Goal: Information Seeking & Learning: Compare options

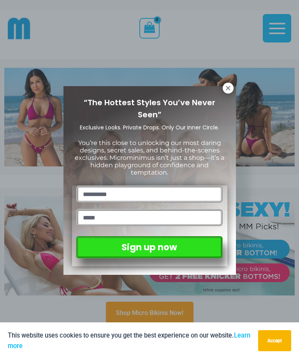
click at [231, 86] on icon at bounding box center [228, 88] width 7 height 7
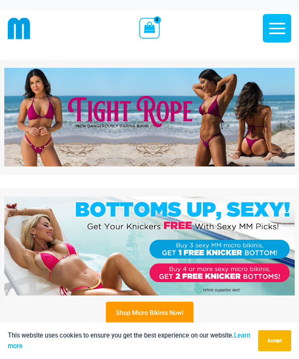
click at [263, 117] on img at bounding box center [149, 117] width 291 height 99
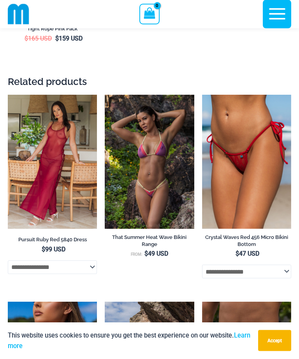
scroll to position [3032, 0]
click at [8, 95] on img at bounding box center [8, 95] width 0 height 0
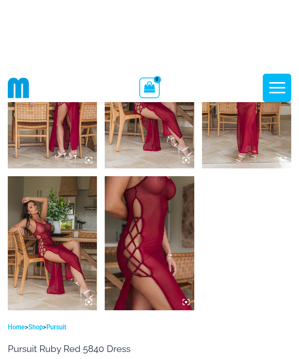
scroll to position [424, 0]
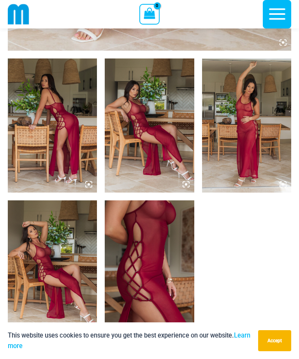
click at [167, 273] on img at bounding box center [149, 267] width 89 height 134
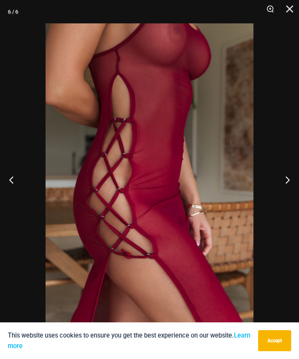
click at [283, 180] on button "Next" at bounding box center [284, 179] width 29 height 39
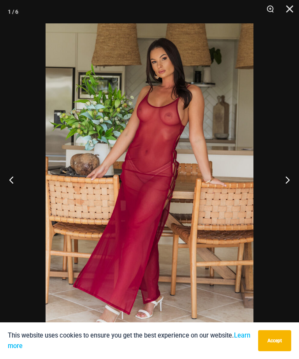
click at [284, 181] on button "Next" at bounding box center [284, 179] width 29 height 39
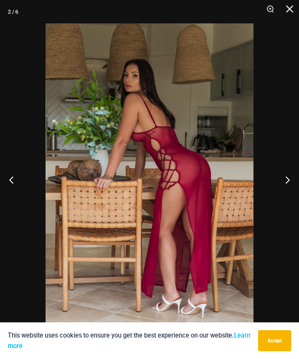
click at [285, 182] on button "Next" at bounding box center [284, 179] width 29 height 39
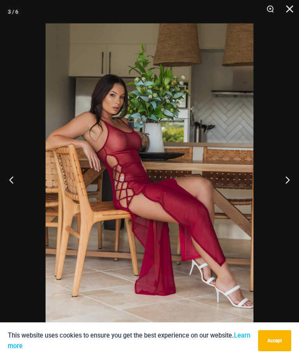
click at [287, 181] on button "Next" at bounding box center [284, 179] width 29 height 39
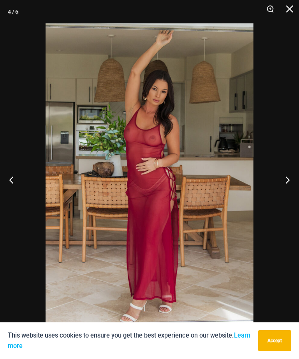
click at [287, 181] on button "Next" at bounding box center [284, 179] width 29 height 39
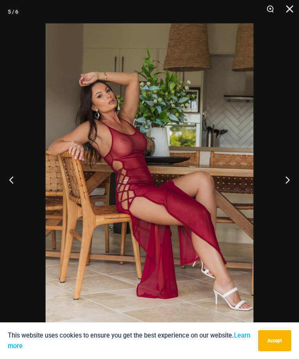
click at [287, 182] on button "Next" at bounding box center [284, 179] width 29 height 39
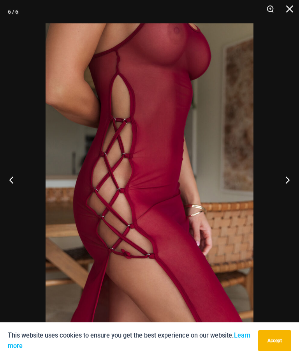
click at [288, 182] on button "Next" at bounding box center [284, 179] width 29 height 39
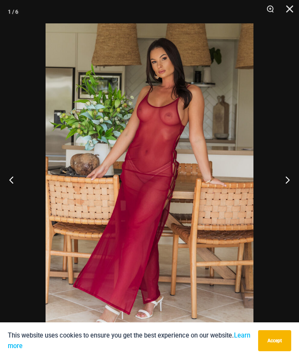
click at [287, 180] on button "Next" at bounding box center [284, 179] width 29 height 39
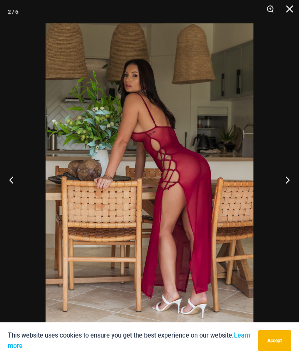
click at [297, 11] on button "Close" at bounding box center [286, 11] width 19 height 23
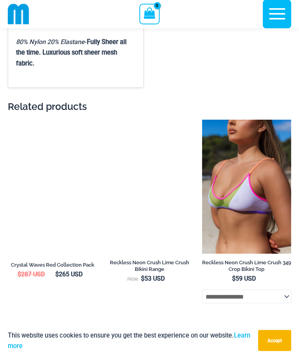
scroll to position [1355, 0]
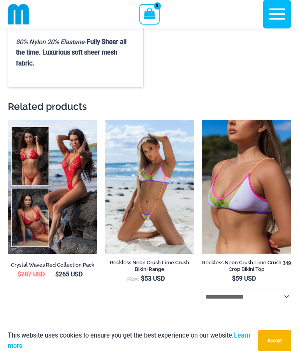
click at [8, 120] on img at bounding box center [8, 120] width 0 height 0
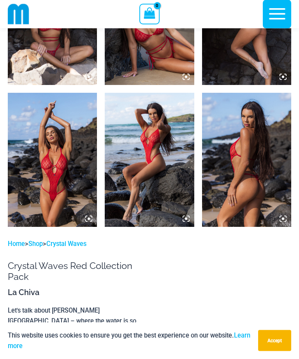
scroll to position [674, 0]
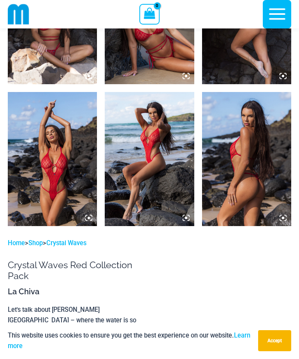
click at [77, 206] on img at bounding box center [52, 159] width 89 height 134
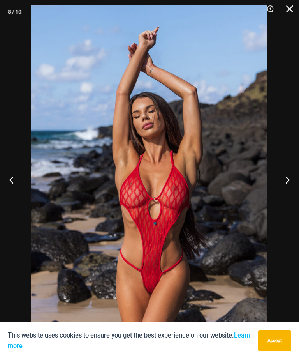
click at [283, 199] on button "Next" at bounding box center [284, 179] width 29 height 39
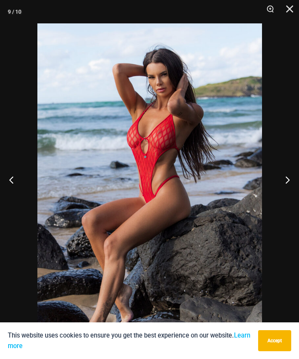
click at [284, 199] on button "Next" at bounding box center [284, 179] width 29 height 39
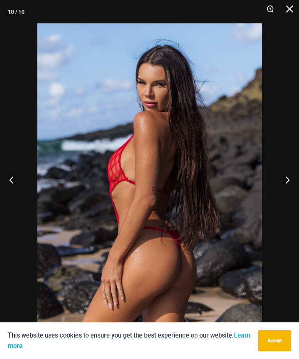
click at [283, 199] on button "Next" at bounding box center [284, 179] width 29 height 39
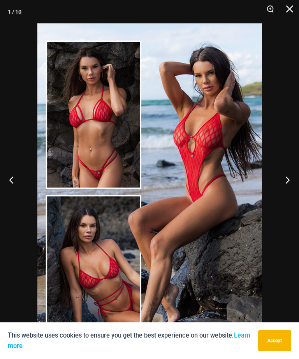
click at [284, 199] on button "Next" at bounding box center [284, 179] width 29 height 39
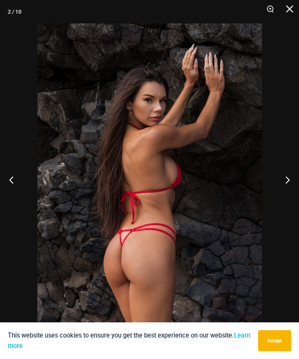
click at [284, 199] on button "Next" at bounding box center [284, 179] width 29 height 39
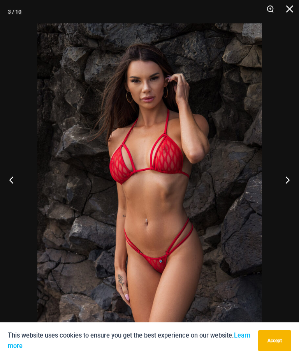
click at [284, 199] on button "Next" at bounding box center [284, 179] width 29 height 39
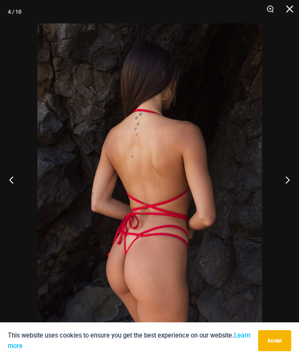
click at [284, 199] on button "Next" at bounding box center [284, 179] width 29 height 39
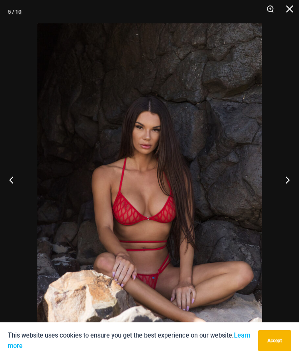
click at [284, 199] on button "Next" at bounding box center [284, 179] width 29 height 39
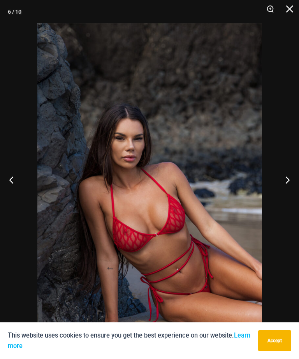
click at [285, 199] on button "Next" at bounding box center [284, 179] width 29 height 39
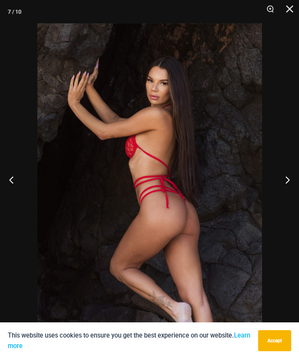
click at [284, 199] on button "Next" at bounding box center [284, 179] width 29 height 39
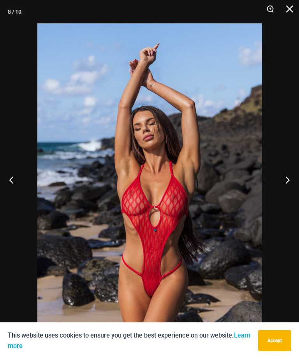
click at [288, 14] on button "Close" at bounding box center [286, 11] width 19 height 23
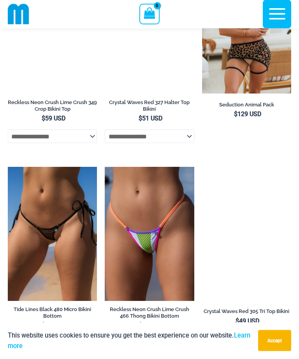
scroll to position [3824, 0]
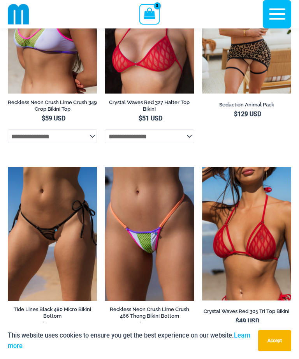
click at [8, 167] on img at bounding box center [8, 167] width 0 height 0
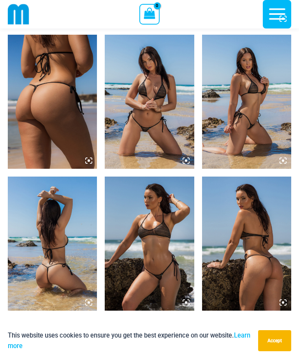
scroll to position [439, 0]
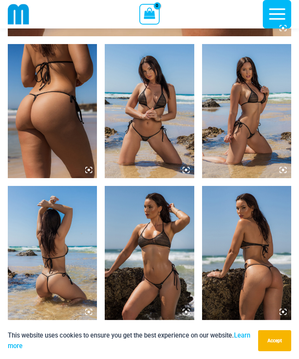
click at [184, 161] on img at bounding box center [149, 111] width 89 height 134
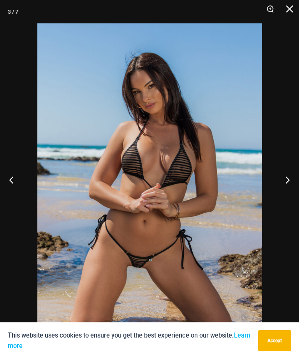
click at [287, 195] on button "Next" at bounding box center [284, 179] width 29 height 39
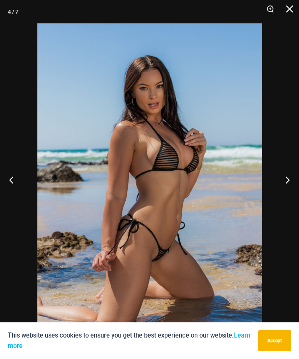
click at [286, 191] on button "Next" at bounding box center [284, 179] width 29 height 39
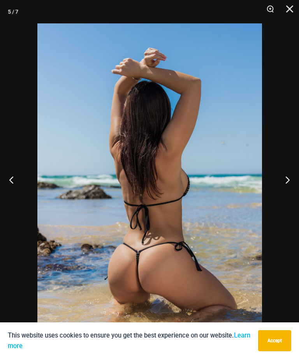
click at [287, 191] on button "Next" at bounding box center [284, 179] width 29 height 39
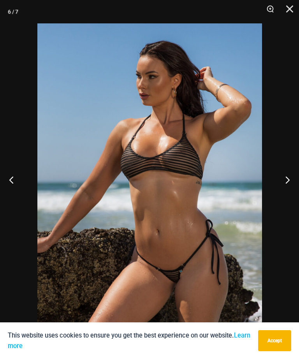
click at [287, 192] on button "Next" at bounding box center [284, 179] width 29 height 39
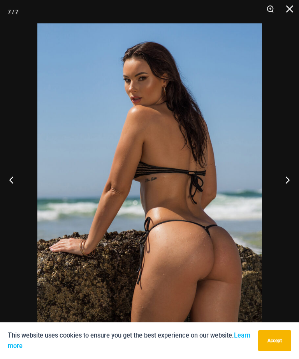
click at [286, 192] on button "Next" at bounding box center [284, 179] width 29 height 39
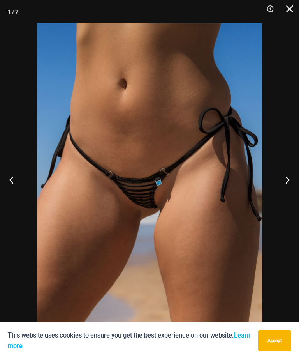
click at [286, 193] on button "Next" at bounding box center [284, 179] width 29 height 39
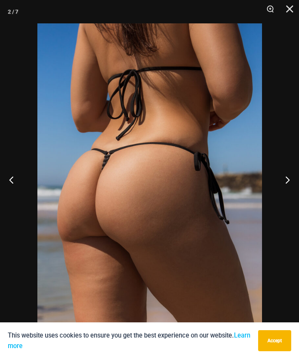
click at [285, 193] on button "Next" at bounding box center [284, 179] width 29 height 39
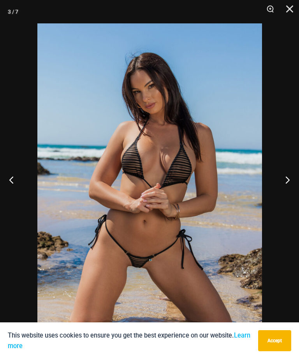
click at [290, 14] on button "Close" at bounding box center [286, 11] width 19 height 23
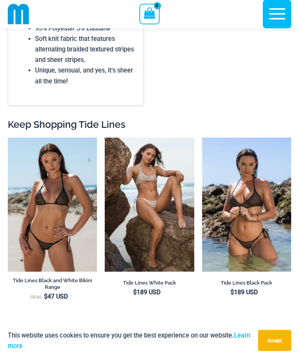
scroll to position [1408, 0]
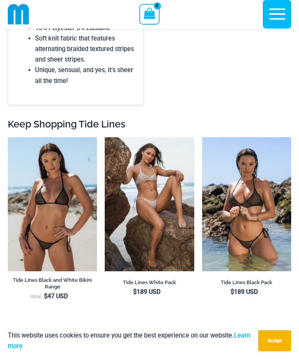
click at [105, 137] on img at bounding box center [105, 137] width 0 height 0
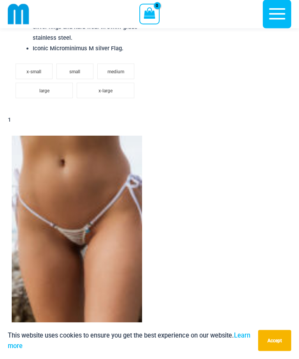
scroll to position [2049, 0]
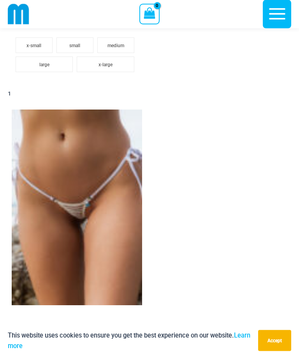
click at [113, 202] on img at bounding box center [77, 208] width 131 height 196
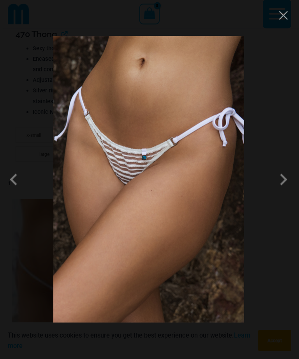
scroll to position [1960, 0]
click at [281, 181] on span at bounding box center [283, 179] width 23 height 23
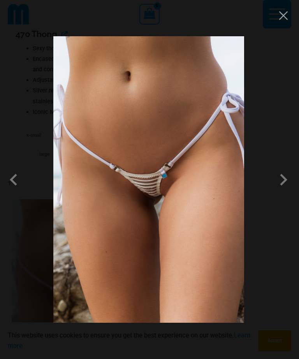
click at [278, 183] on span at bounding box center [283, 179] width 23 height 23
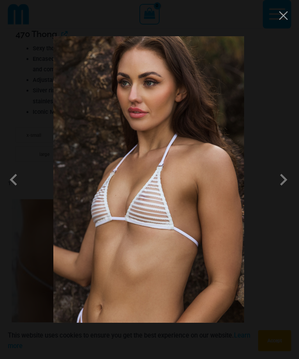
click at [282, 20] on button "Close" at bounding box center [284, 16] width 12 height 12
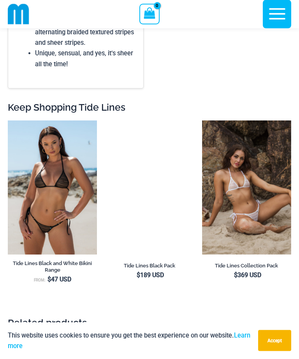
scroll to position [3041, 0]
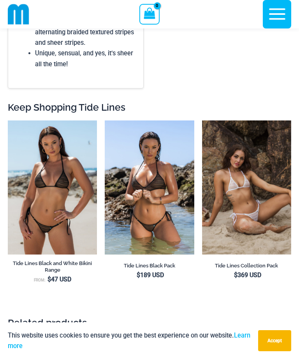
click at [202, 120] on img at bounding box center [202, 120] width 0 height 0
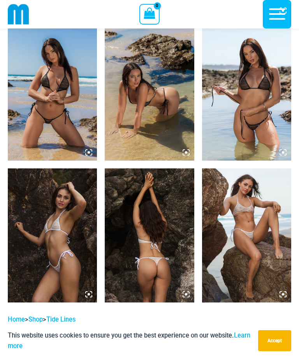
scroll to position [452, 0]
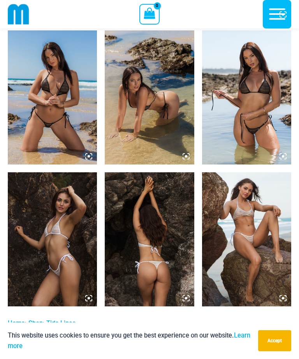
click at [262, 117] on img at bounding box center [246, 97] width 89 height 134
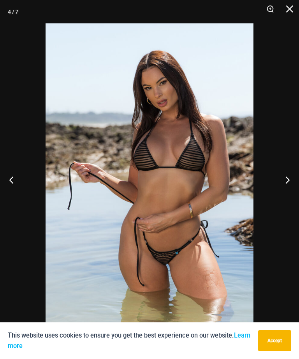
click at [282, 178] on button "Next" at bounding box center [284, 179] width 29 height 39
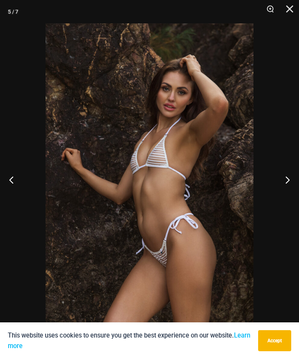
click at [282, 178] on button "Next" at bounding box center [284, 179] width 29 height 39
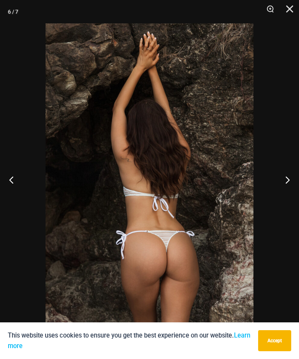
click at [285, 178] on button "Next" at bounding box center [284, 179] width 29 height 39
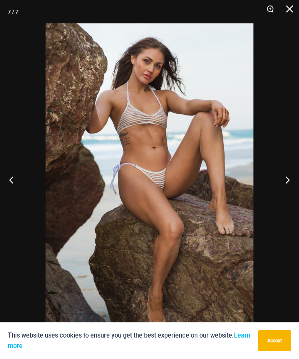
click at [284, 178] on button "Next" at bounding box center [284, 179] width 29 height 39
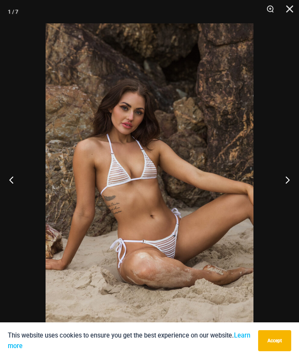
click at [284, 180] on button "Next" at bounding box center [284, 179] width 29 height 39
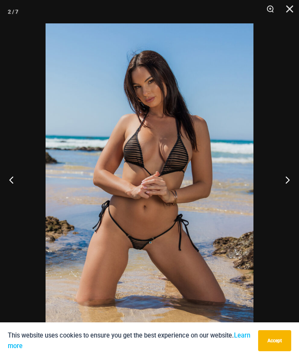
click at [284, 179] on button "Next" at bounding box center [284, 179] width 29 height 39
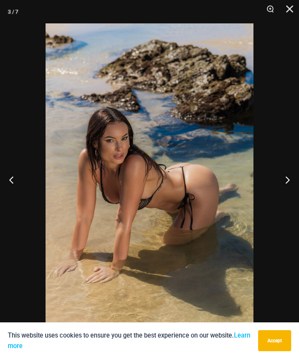
click at [284, 179] on button "Next" at bounding box center [284, 179] width 29 height 39
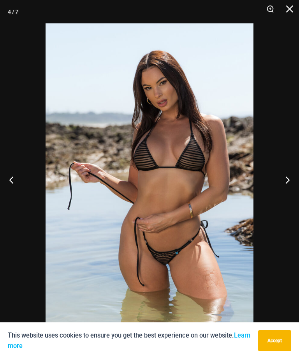
click at [285, 180] on button "Next" at bounding box center [284, 179] width 29 height 39
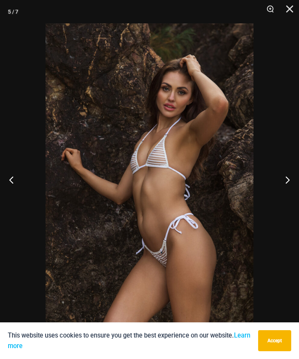
click at [285, 180] on button "Next" at bounding box center [284, 179] width 29 height 39
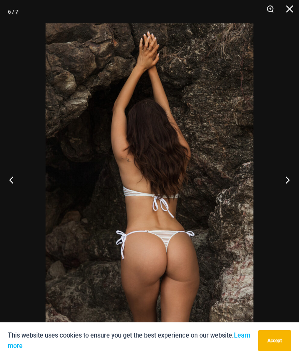
click at [292, 12] on button "Close" at bounding box center [286, 11] width 19 height 23
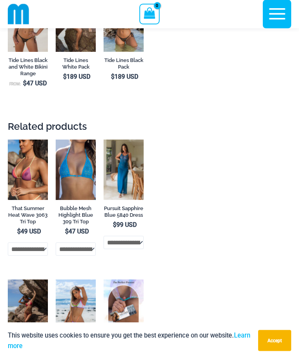
scroll to position [4665, 0]
click at [8, 139] on img at bounding box center [8, 139] width 0 height 0
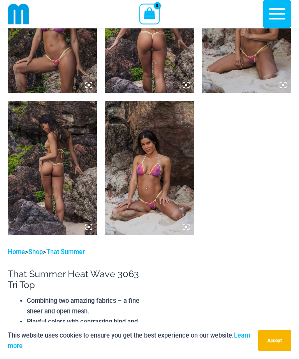
scroll to position [524, 0]
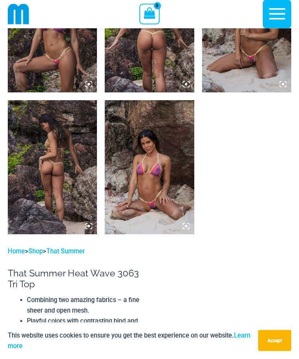
click at [183, 196] on img at bounding box center [149, 168] width 89 height 134
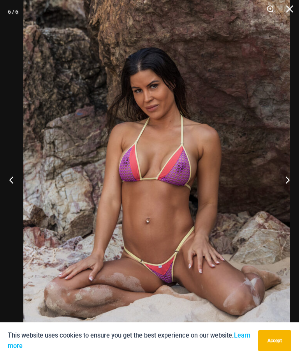
click at [290, 193] on button "Next" at bounding box center [284, 179] width 29 height 39
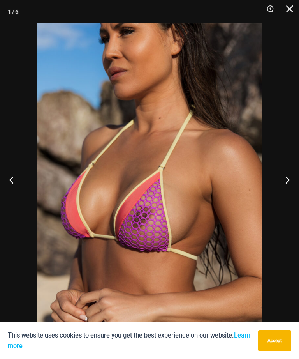
click at [288, 195] on button "Next" at bounding box center [284, 179] width 29 height 39
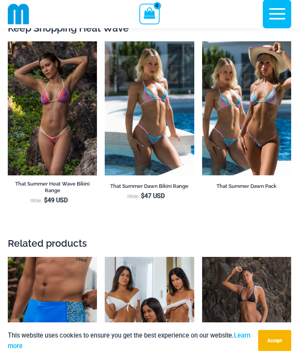
scroll to position [1497, 0]
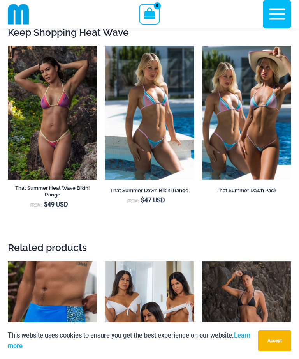
click at [105, 46] on img at bounding box center [105, 46] width 0 height 0
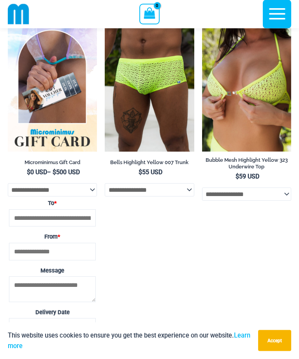
scroll to position [2839, 0]
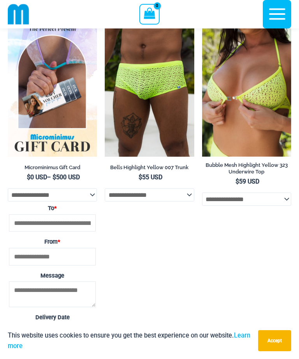
click at [202, 23] on img at bounding box center [202, 23] width 0 height 0
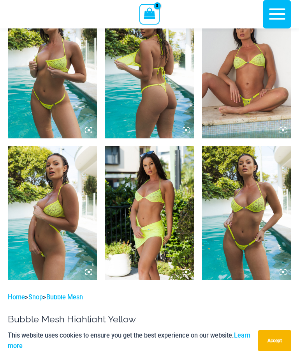
scroll to position [471, 0]
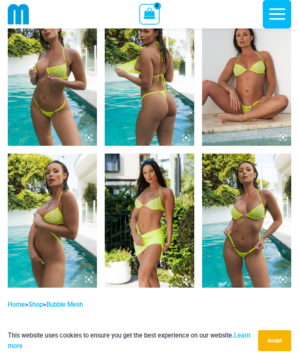
click at [79, 124] on img at bounding box center [52, 79] width 89 height 134
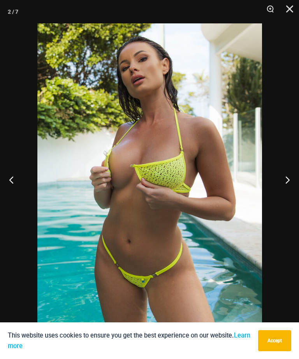
click at [283, 187] on button "Next" at bounding box center [284, 179] width 29 height 39
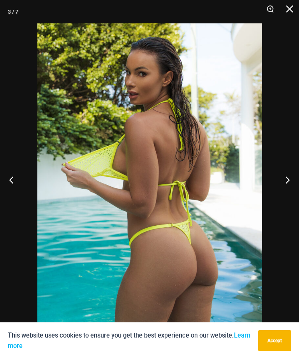
click at [286, 185] on button "Next" at bounding box center [284, 179] width 29 height 39
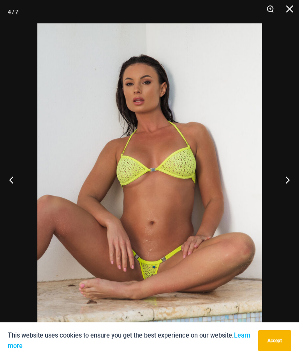
click at [286, 187] on button "Next" at bounding box center [284, 179] width 29 height 39
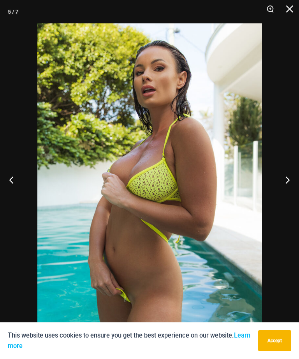
click at [287, 192] on button "Next" at bounding box center [284, 179] width 29 height 39
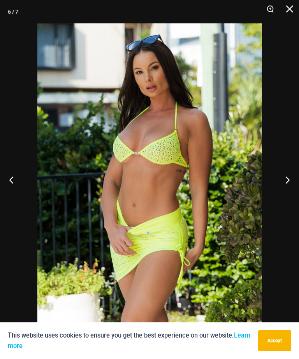
click at [288, 188] on button "Next" at bounding box center [284, 179] width 29 height 39
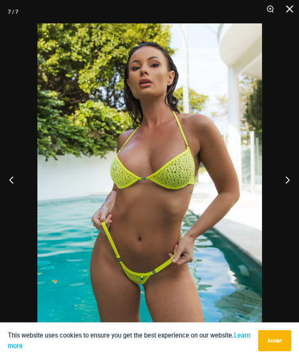
click at [288, 188] on button "Next" at bounding box center [284, 179] width 29 height 39
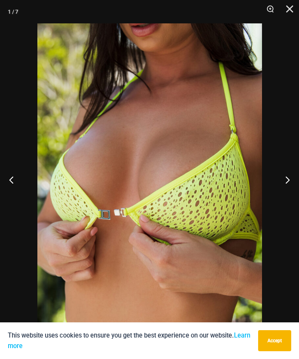
click at [288, 188] on button "Next" at bounding box center [284, 179] width 29 height 39
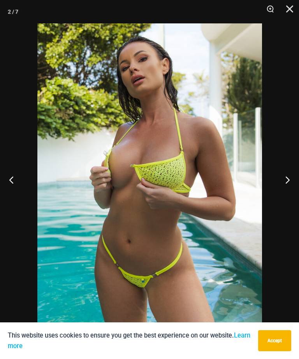
click at [288, 188] on button "Next" at bounding box center [284, 179] width 29 height 39
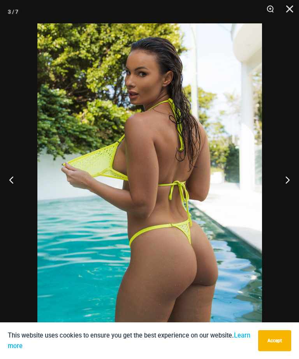
click at [288, 188] on button "Next" at bounding box center [284, 179] width 29 height 39
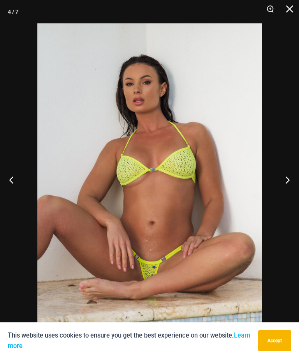
click at [13, 187] on button "Previous" at bounding box center [14, 179] width 29 height 39
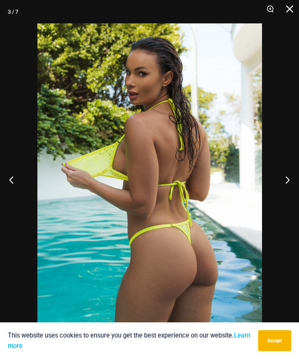
click at [277, 185] on button "Next" at bounding box center [284, 179] width 29 height 39
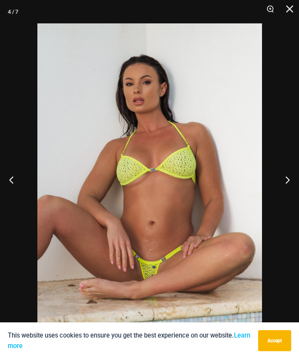
click at [279, 188] on button "Next" at bounding box center [284, 179] width 29 height 39
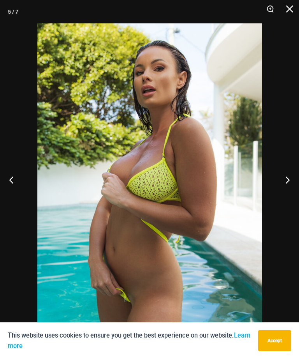
click at [282, 193] on button "Next" at bounding box center [284, 179] width 29 height 39
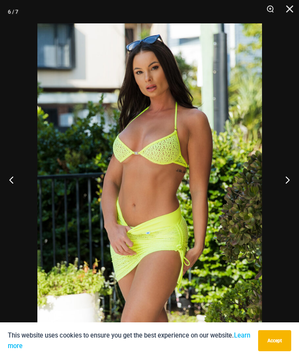
click at [287, 18] on button "Close" at bounding box center [286, 11] width 19 height 23
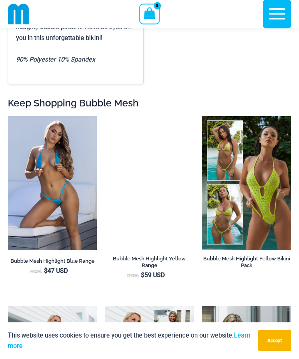
scroll to position [1310, 0]
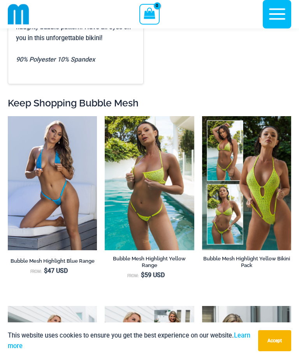
click at [8, 116] on img at bounding box center [8, 116] width 0 height 0
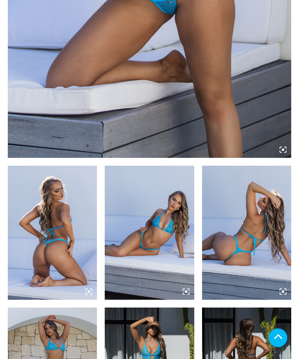
scroll to position [362, 0]
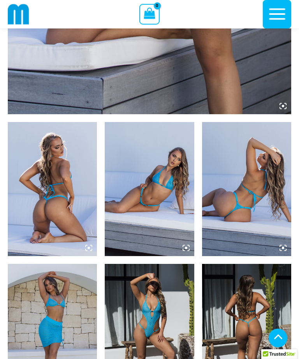
click at [189, 264] on img at bounding box center [149, 331] width 89 height 134
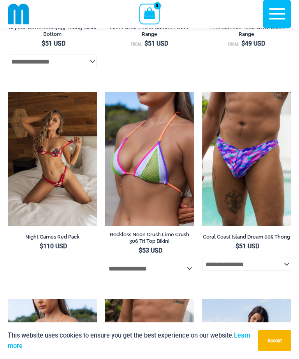
scroll to position [2949, 0]
click at [8, 92] on img at bounding box center [8, 92] width 0 height 0
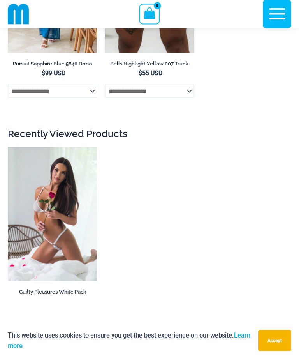
scroll to position [3698, 0]
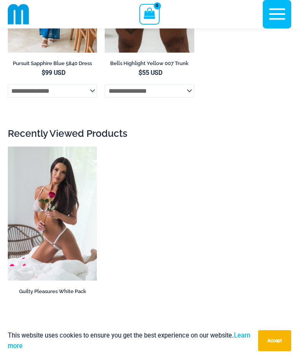
click at [8, 147] on img at bounding box center [8, 147] width 0 height 0
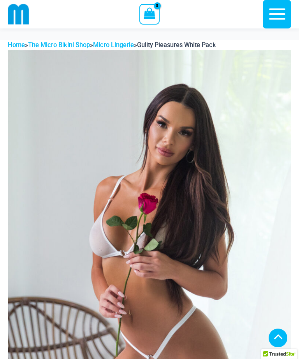
scroll to position [406, 0]
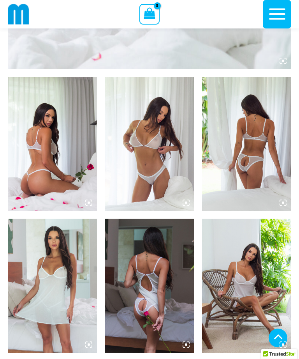
click at [35, 158] on img at bounding box center [52, 144] width 89 height 134
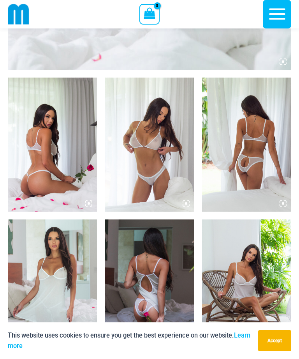
click at [55, 166] on img at bounding box center [52, 145] width 89 height 134
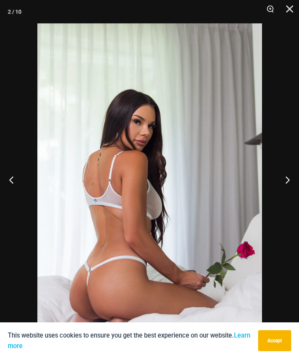
click at [285, 189] on button "Next" at bounding box center [284, 179] width 29 height 39
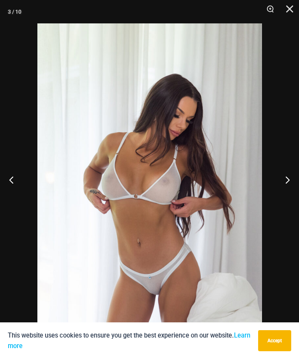
click at [284, 191] on button "Next" at bounding box center [284, 179] width 29 height 39
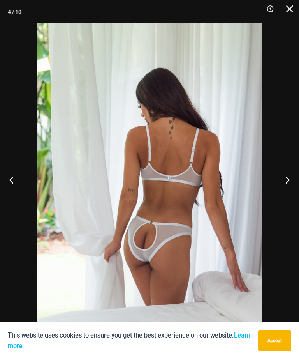
click at [15, 196] on button "Previous" at bounding box center [14, 179] width 29 height 39
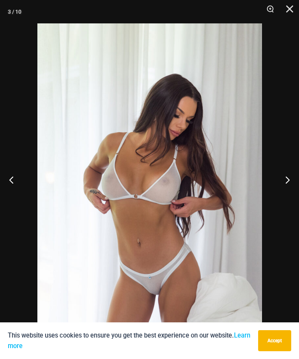
click at [284, 191] on button "Next" at bounding box center [284, 179] width 29 height 39
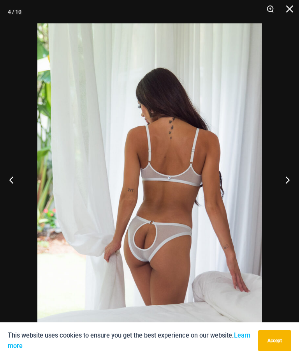
click at [284, 194] on button "Next" at bounding box center [284, 179] width 29 height 39
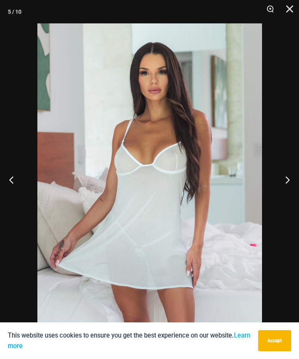
click at [283, 195] on button "Next" at bounding box center [284, 179] width 29 height 39
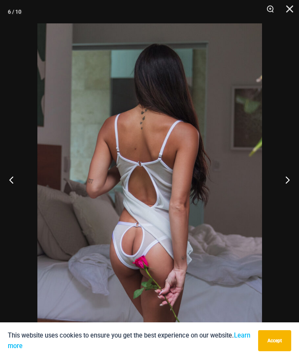
click at [284, 196] on button "Next" at bounding box center [284, 179] width 29 height 39
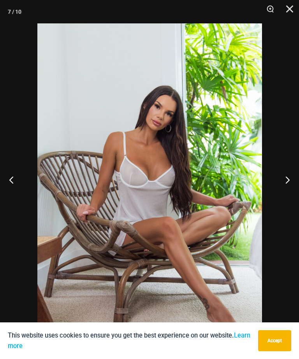
click at [15, 186] on button "Previous" at bounding box center [14, 179] width 29 height 39
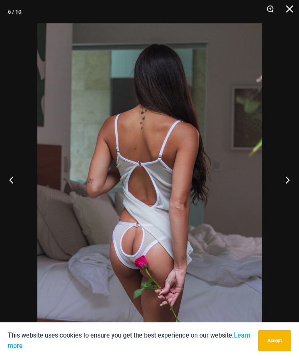
click at [284, 194] on button "Next" at bounding box center [284, 179] width 29 height 39
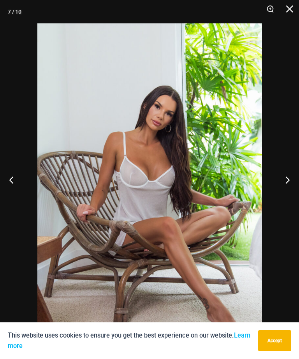
click at [283, 195] on button "Next" at bounding box center [284, 179] width 29 height 39
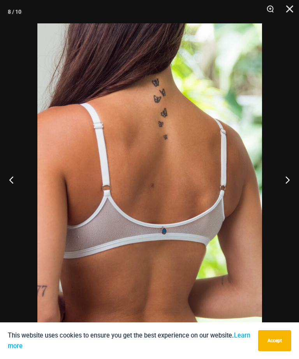
click at [282, 195] on button "Next" at bounding box center [284, 179] width 29 height 39
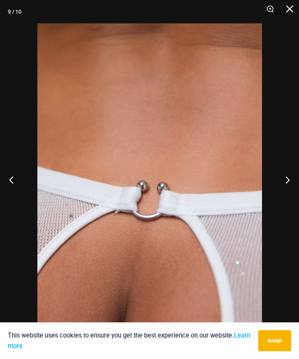
click at [282, 196] on button "Next" at bounding box center [284, 179] width 29 height 39
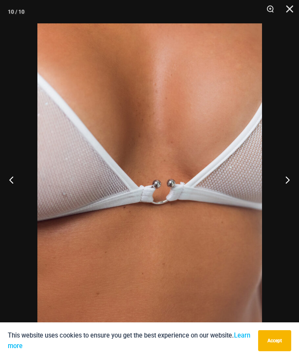
click at [282, 196] on button "Next" at bounding box center [284, 179] width 29 height 39
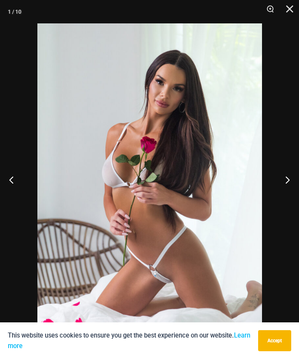
click at [282, 196] on button "Next" at bounding box center [284, 179] width 29 height 39
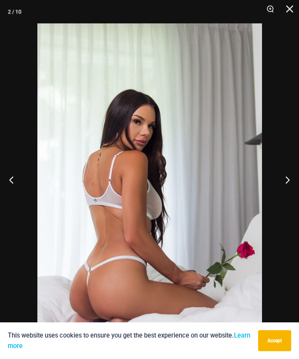
click at [13, 184] on button "Previous" at bounding box center [14, 179] width 29 height 39
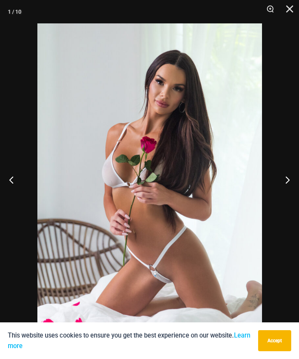
click at [283, 196] on button "Next" at bounding box center [284, 179] width 29 height 39
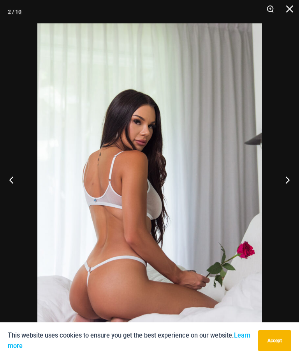
click at [284, 196] on button "Next" at bounding box center [284, 179] width 29 height 39
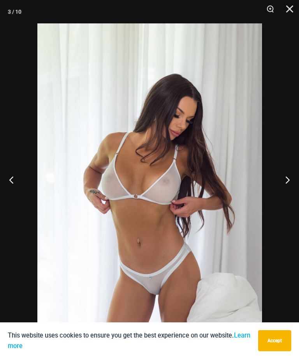
click at [282, 199] on button "Next" at bounding box center [284, 179] width 29 height 39
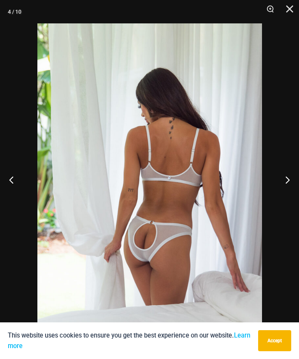
click at [283, 192] on button "Next" at bounding box center [284, 179] width 29 height 39
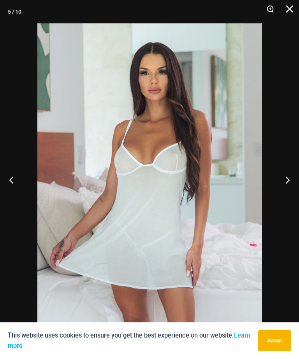
click at [281, 194] on button "Next" at bounding box center [284, 179] width 29 height 39
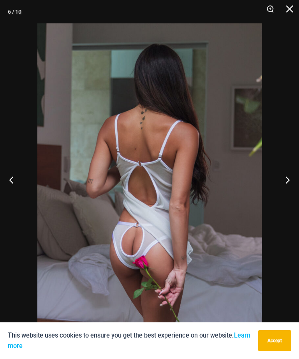
click at [296, 9] on button "Close" at bounding box center [286, 11] width 19 height 23
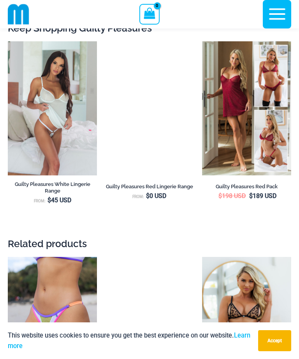
scroll to position [3086, 0]
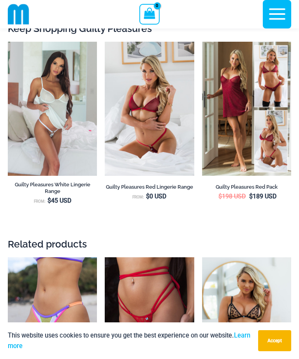
click at [274, 15] on icon "button" at bounding box center [277, 14] width 16 height 11
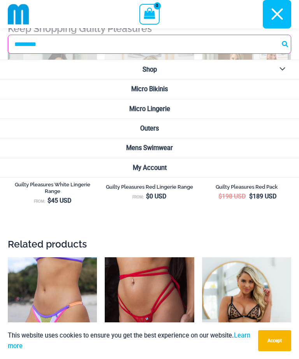
click at [260, 111] on link "Micro Lingerie" at bounding box center [149, 108] width 299 height 19
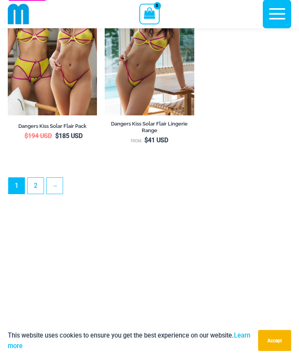
scroll to position [2214, 0]
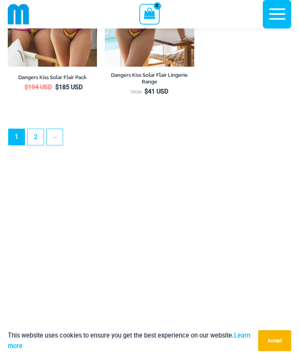
click at [36, 144] on link "2" at bounding box center [36, 137] width 16 height 16
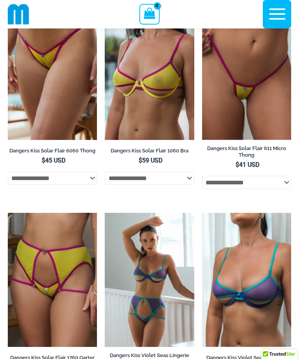
scroll to position [92, 0]
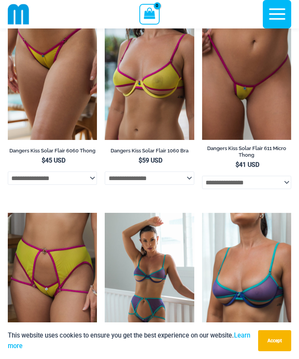
click at [202, 6] on img at bounding box center [202, 6] width 0 height 0
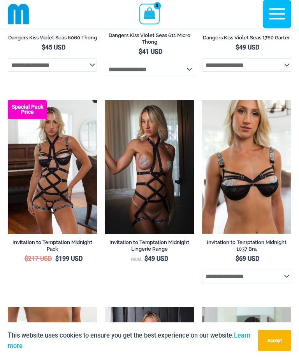
scroll to position [614, 0]
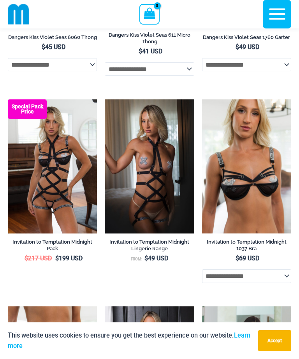
click at [105, 99] on img at bounding box center [105, 99] width 0 height 0
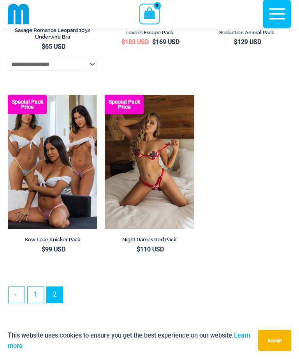
scroll to position [2059, 0]
click at [8, 95] on img at bounding box center [8, 95] width 0 height 0
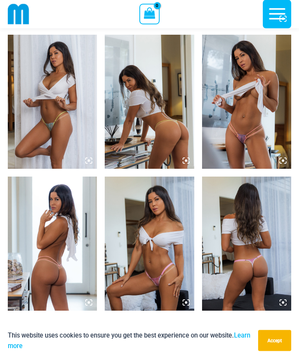
scroll to position [448, 0]
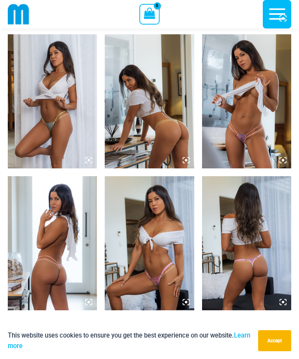
click at [262, 144] on img at bounding box center [246, 101] width 89 height 134
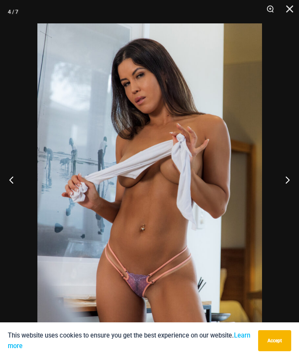
click at [283, 189] on button "Next" at bounding box center [284, 179] width 29 height 39
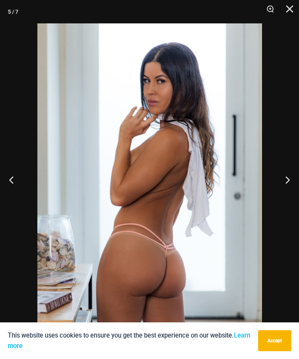
click at [283, 189] on button "Next" at bounding box center [284, 179] width 29 height 39
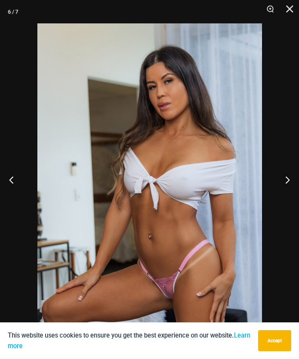
click at [281, 189] on button "Next" at bounding box center [284, 179] width 29 height 39
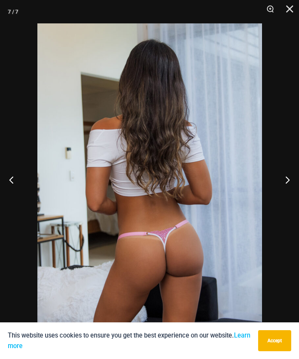
click at [291, 7] on button "Close" at bounding box center [286, 11] width 19 height 23
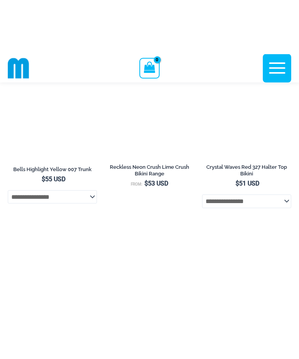
scroll to position [2420, 0]
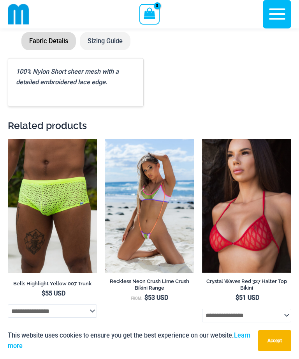
click at [278, 17] on icon "button" at bounding box center [277, 13] width 19 height 19
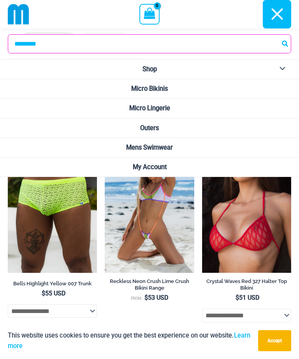
click at [225, 131] on link "Outers" at bounding box center [149, 127] width 299 height 19
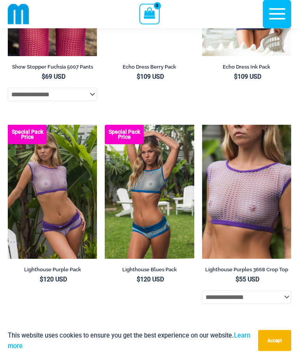
scroll to position [1265, 0]
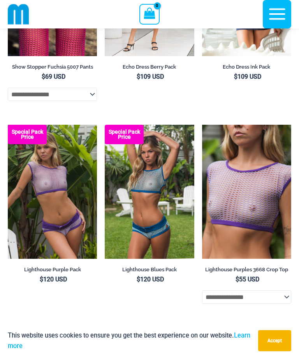
click at [8, 125] on img at bounding box center [8, 125] width 0 height 0
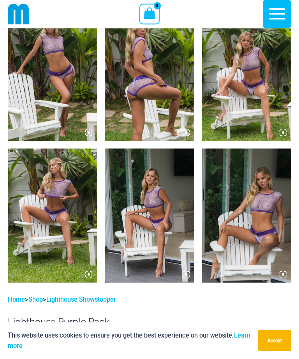
scroll to position [618, 0]
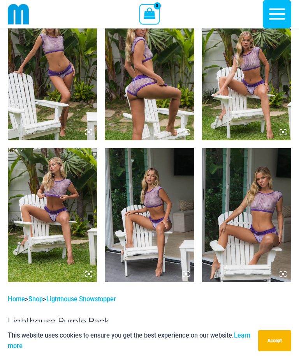
click at [254, 210] on img at bounding box center [246, 215] width 89 height 134
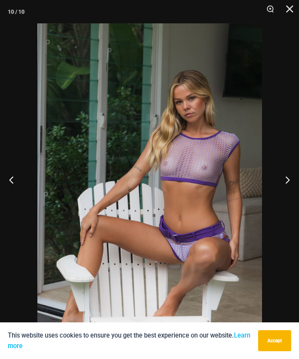
click at [18, 188] on button "Previous" at bounding box center [14, 179] width 29 height 39
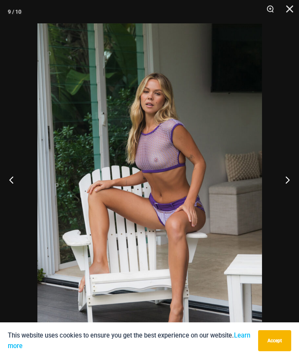
click at [281, 183] on button "Next" at bounding box center [284, 179] width 29 height 39
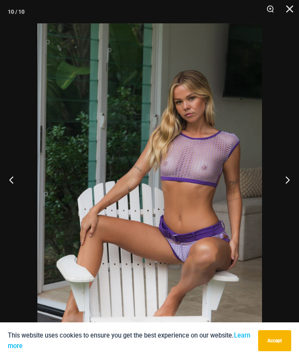
click at [294, 14] on button "Close" at bounding box center [286, 11] width 19 height 23
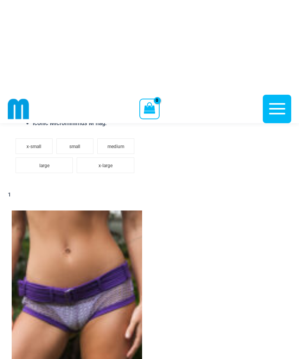
scroll to position [1170, 0]
